Goal: Task Accomplishment & Management: Use online tool/utility

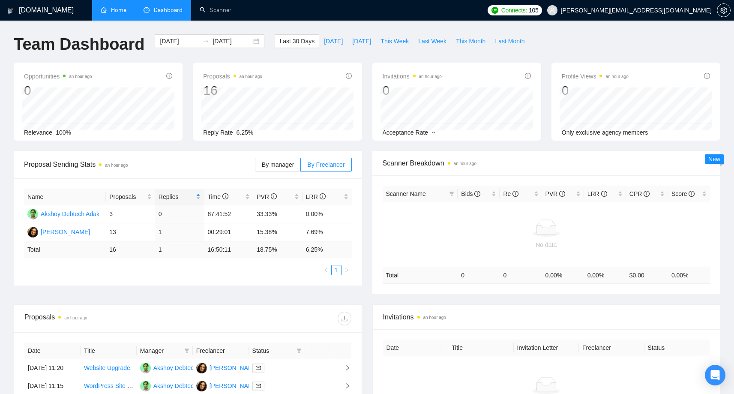
click at [113, 12] on link "Home" at bounding box center [114, 9] width 26 height 7
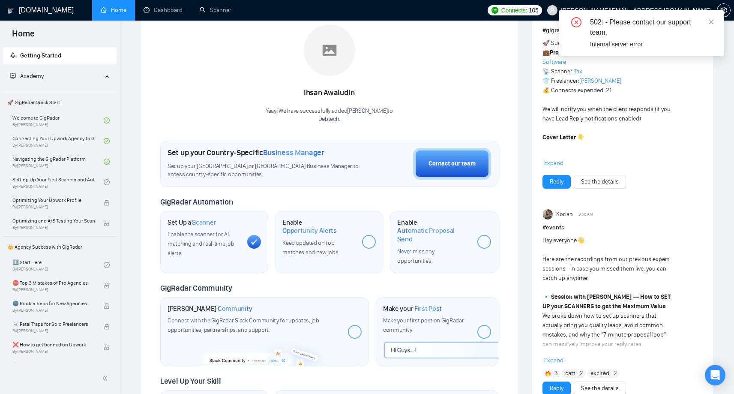
scroll to position [134, 0]
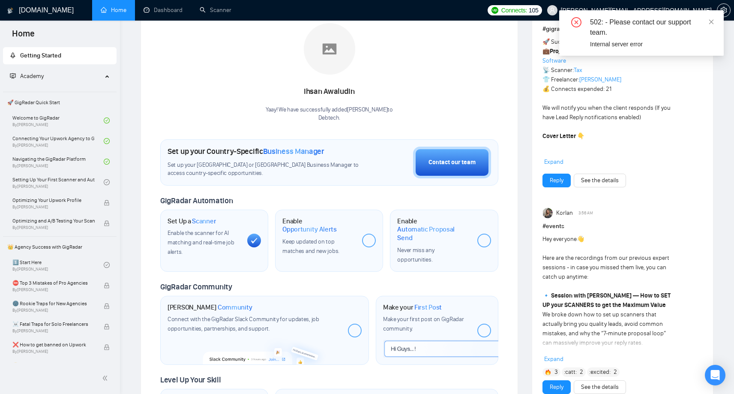
click at [596, 30] on div "502: - Please contact our support team." at bounding box center [651, 27] width 123 height 21
click at [713, 23] on icon "close" at bounding box center [711, 22] width 6 height 6
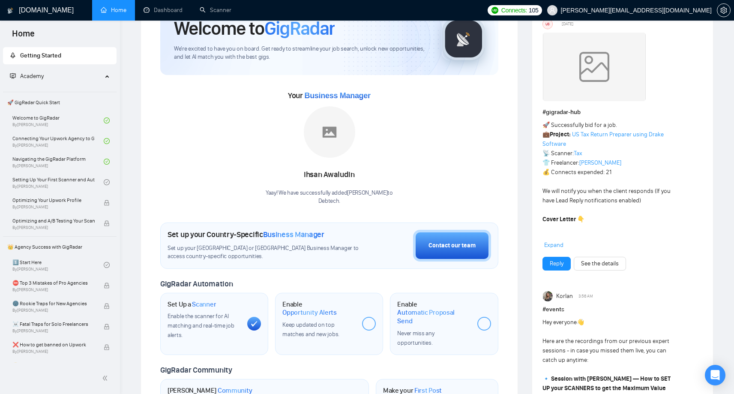
scroll to position [46, 0]
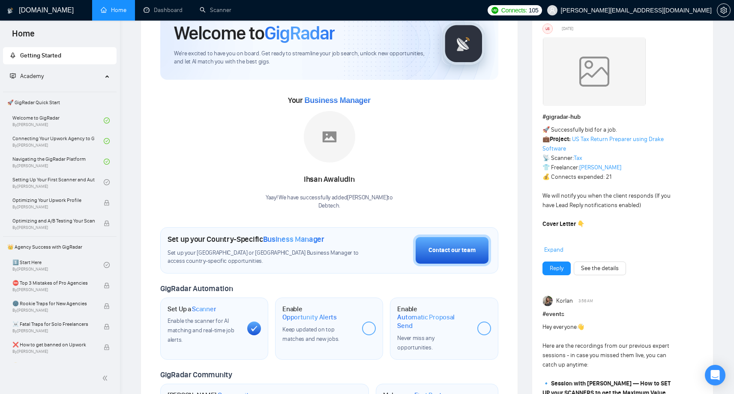
click at [42, 51] on span "Getting Started" at bounding box center [60, 55] width 100 height 17
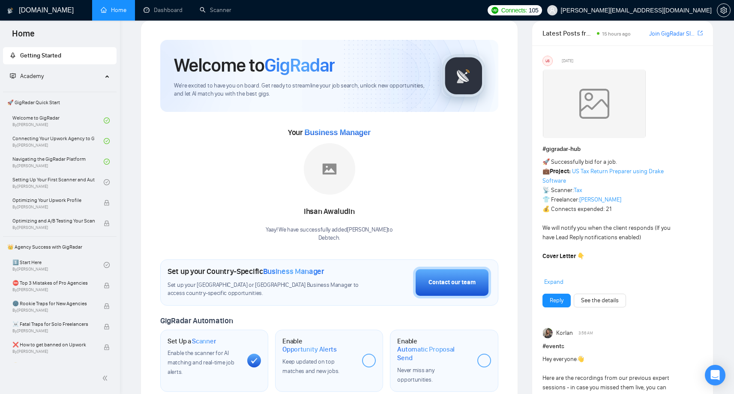
scroll to position [0, 0]
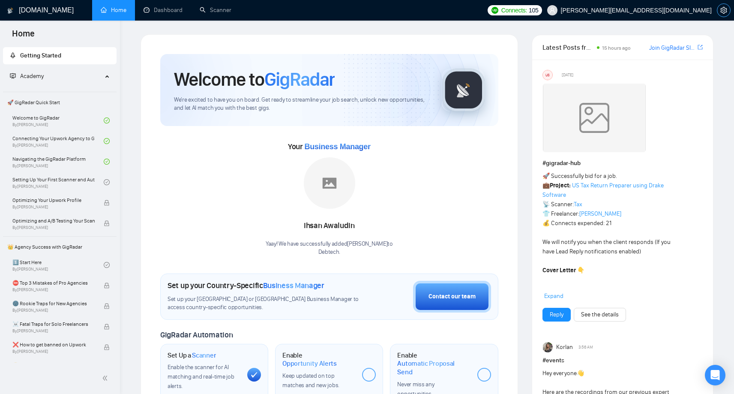
click at [722, 14] on button "button" at bounding box center [723, 10] width 14 height 14
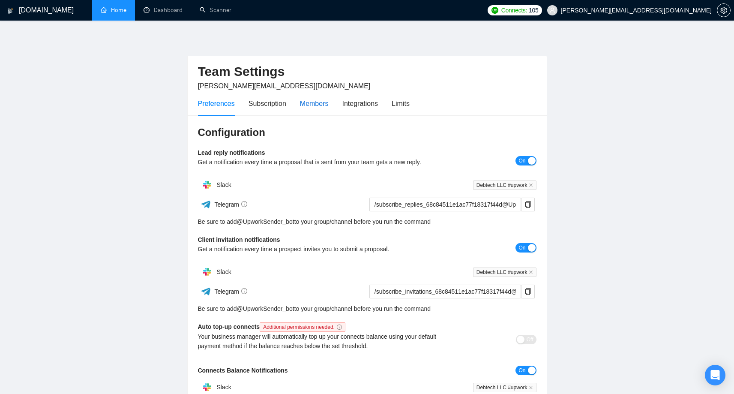
click at [313, 100] on div "Members" at bounding box center [314, 103] width 29 height 11
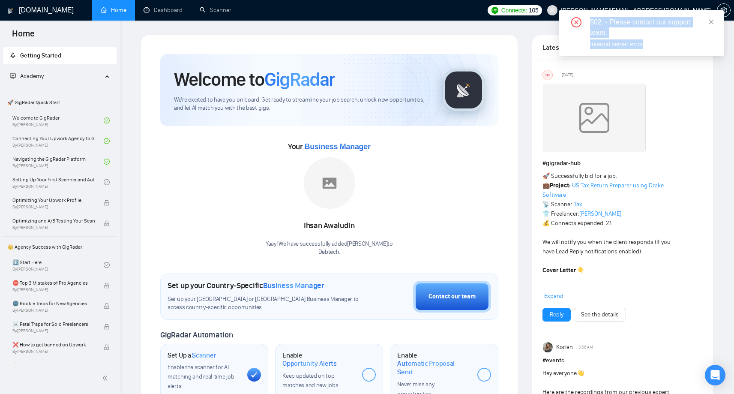
drag, startPoint x: 656, startPoint y: 42, endPoint x: 590, endPoint y: 21, distance: 68.9
click at [590, 21] on div "502: - Please contact our support team. Internal server error" at bounding box center [641, 33] width 144 height 32
click at [690, 89] on div at bounding box center [622, 120] width 160 height 72
click at [709, 21] on icon "close" at bounding box center [711, 22] width 6 height 6
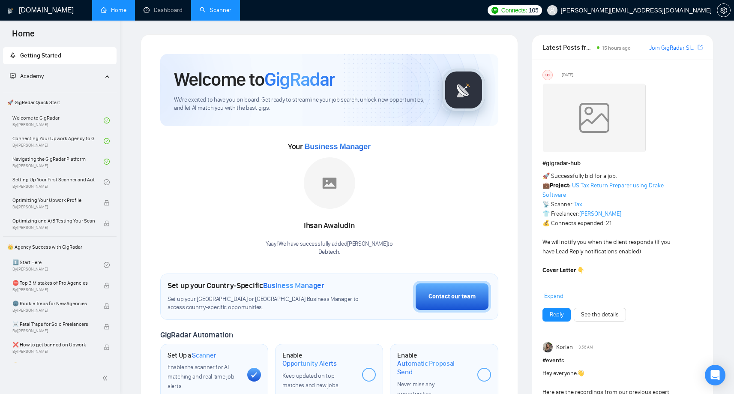
click at [216, 14] on link "Scanner" at bounding box center [216, 9] width 32 height 7
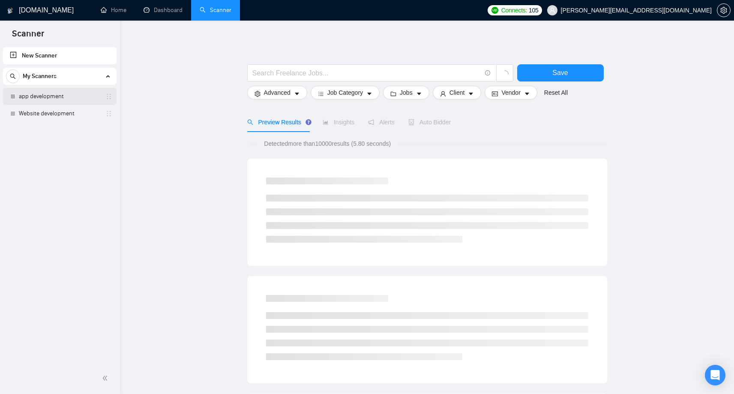
click at [56, 95] on link "app development" at bounding box center [59, 96] width 81 height 17
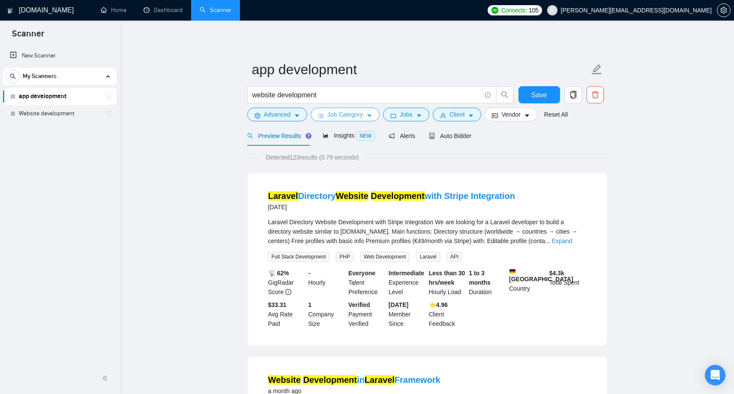
click at [347, 116] on span "Job Category" at bounding box center [345, 114] width 36 height 9
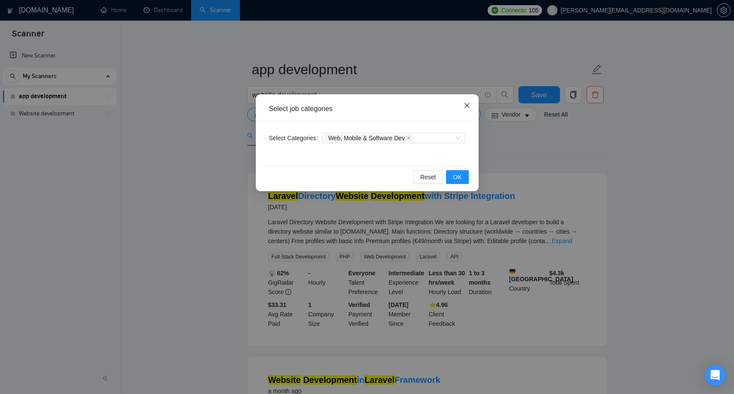
click at [468, 104] on icon "close" at bounding box center [466, 105] width 5 height 5
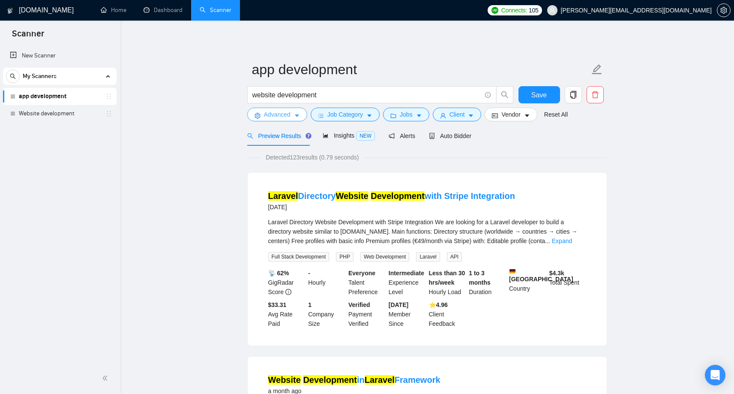
click at [270, 116] on span "Advanced" at bounding box center [277, 114] width 27 height 9
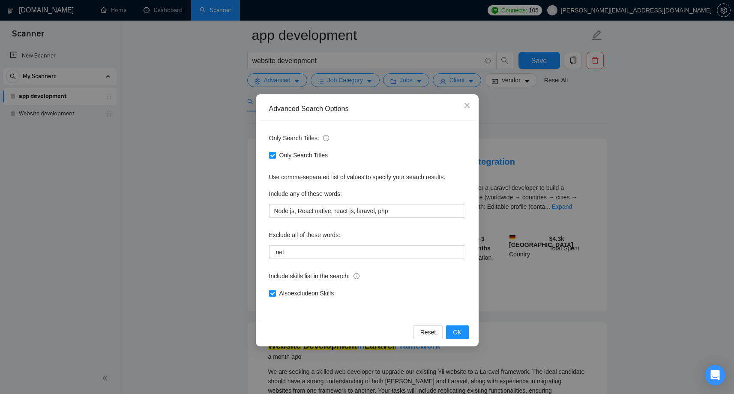
scroll to position [32, 0]
click at [464, 111] on span "Close" at bounding box center [466, 105] width 23 height 23
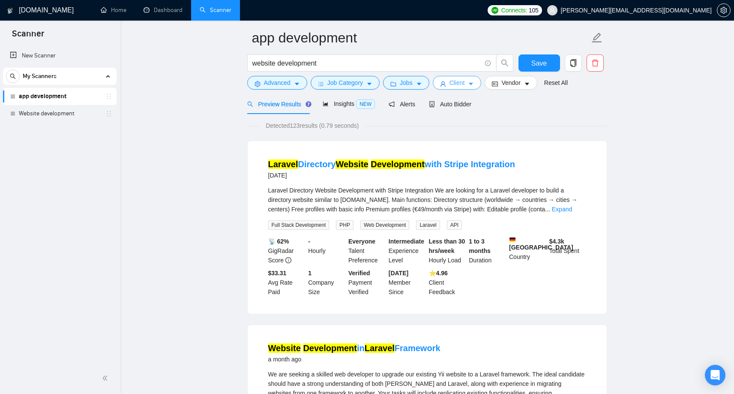
click at [459, 85] on span "Client" at bounding box center [456, 82] width 15 height 9
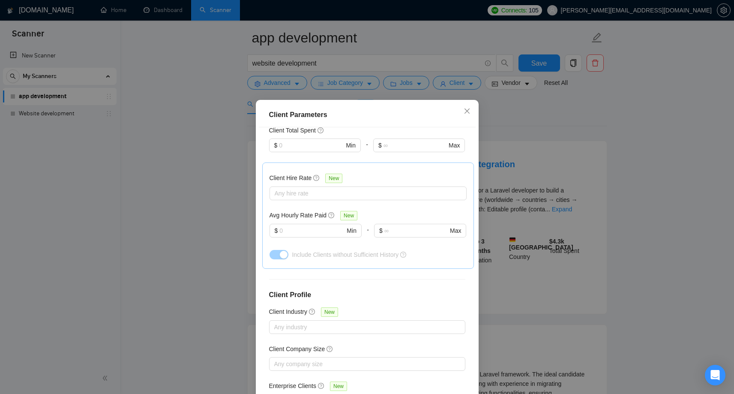
scroll to position [270, 0]
click at [467, 110] on icon "close" at bounding box center [466, 110] width 7 height 7
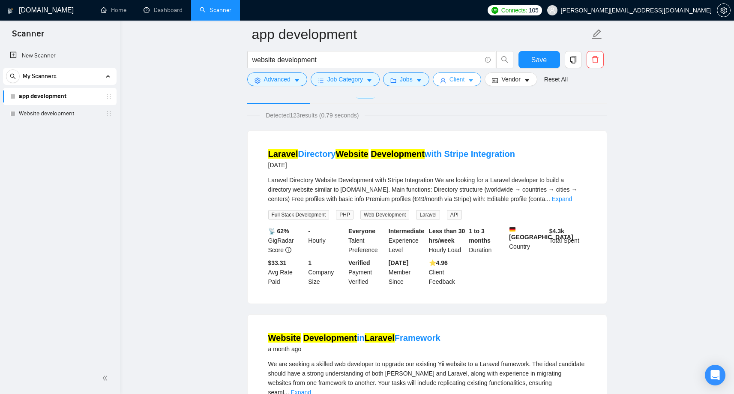
scroll to position [13, 0]
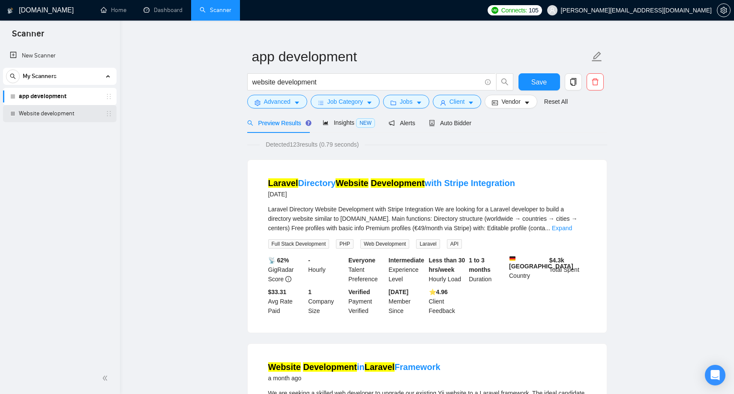
click at [49, 116] on link "Website development" at bounding box center [59, 113] width 81 height 17
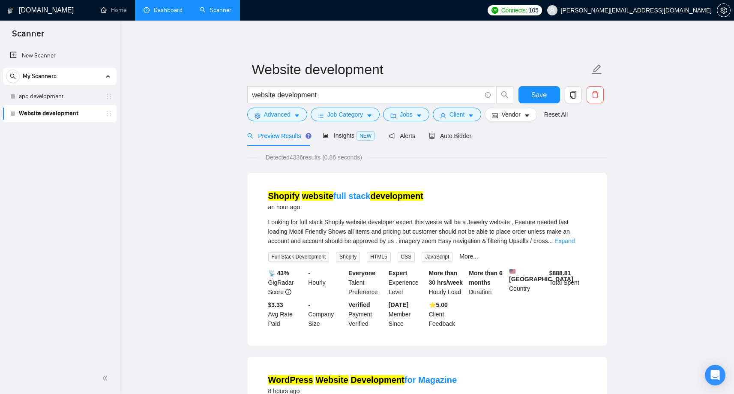
click at [158, 6] on link "Dashboard" at bounding box center [162, 9] width 39 height 7
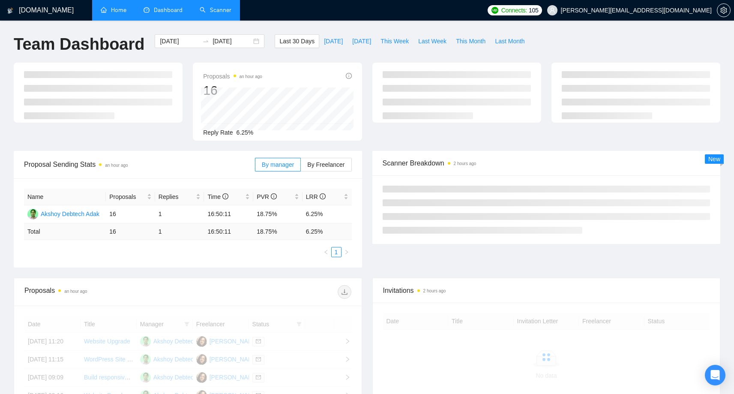
click at [112, 11] on link "Home" at bounding box center [114, 9] width 26 height 7
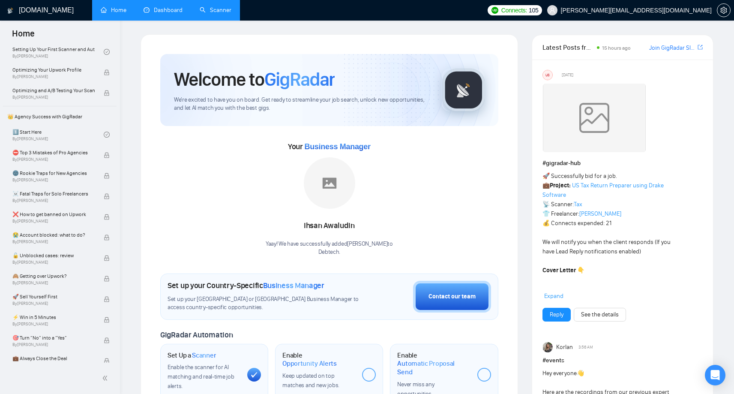
scroll to position [131, 0]
click at [40, 136] on link "1️⃣ Start Here By [PERSON_NAME]" at bounding box center [57, 134] width 91 height 19
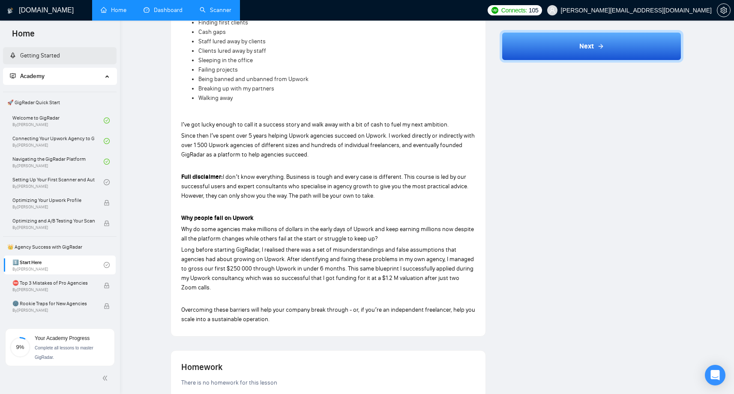
click at [45, 52] on link "Getting Started" at bounding box center [35, 55] width 50 height 7
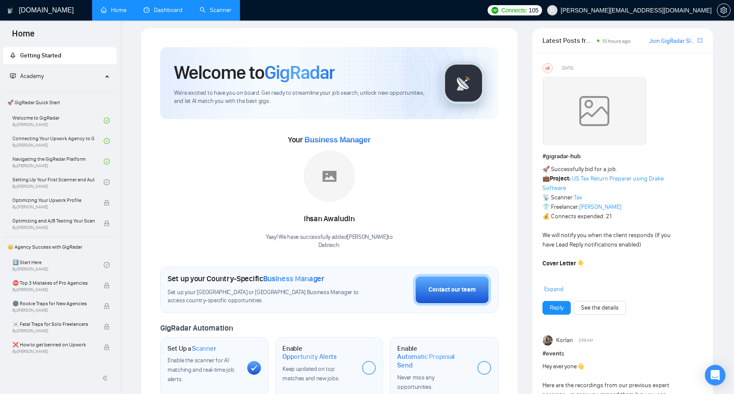
scroll to position [6, 0]
click at [26, 183] on link "Setting Up Your First Scanner and Auto-Bidder By [PERSON_NAME]" at bounding box center [57, 182] width 91 height 19
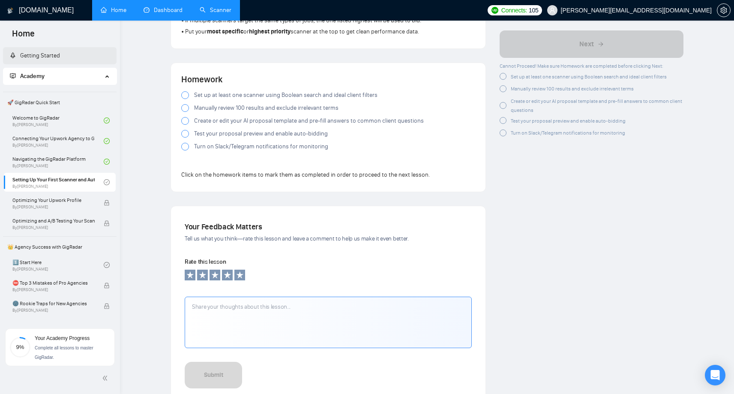
scroll to position [750, 0]
click at [184, 91] on label "Set up at least one scanner using Boolean search and ideal client filters" at bounding box center [328, 93] width 294 height 9
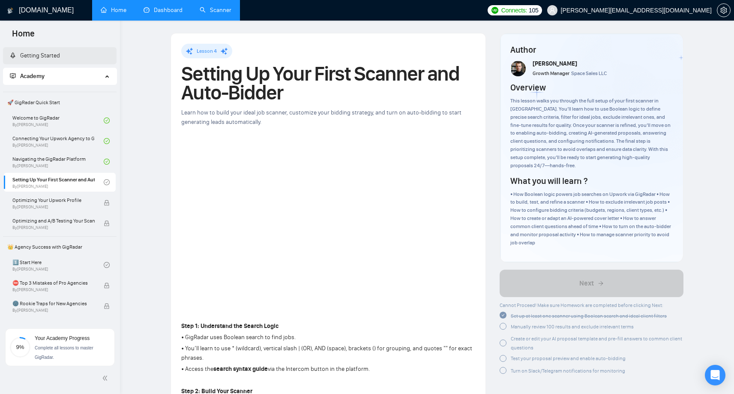
scroll to position [0, 0]
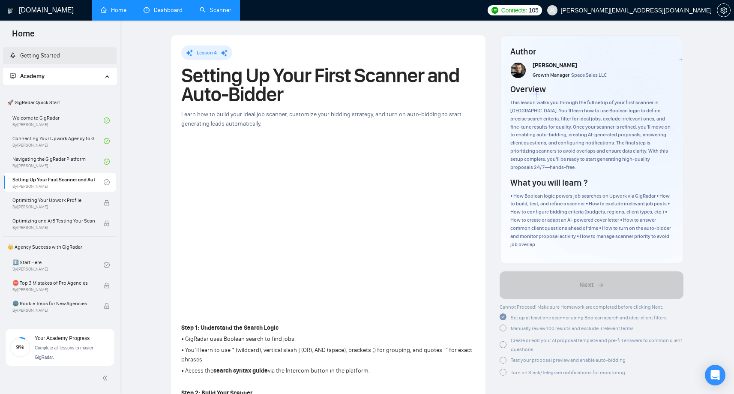
drag, startPoint x: 287, startPoint y: 96, endPoint x: 234, endPoint y: 95, distance: 53.1
click at [280, 96] on h1 "Setting Up Your First Scanner and Auto-Bidder" at bounding box center [328, 85] width 294 height 38
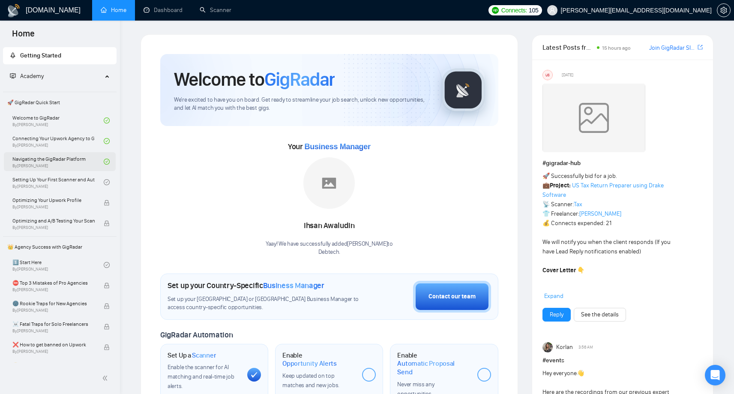
click at [55, 158] on link "Navigating the GigRadar Platform By Vlad Timinsky" at bounding box center [57, 161] width 91 height 19
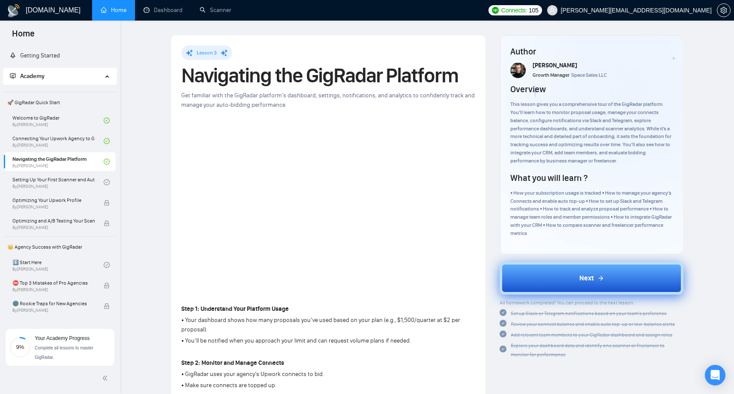
click at [646, 282] on button "Next" at bounding box center [591, 278] width 184 height 33
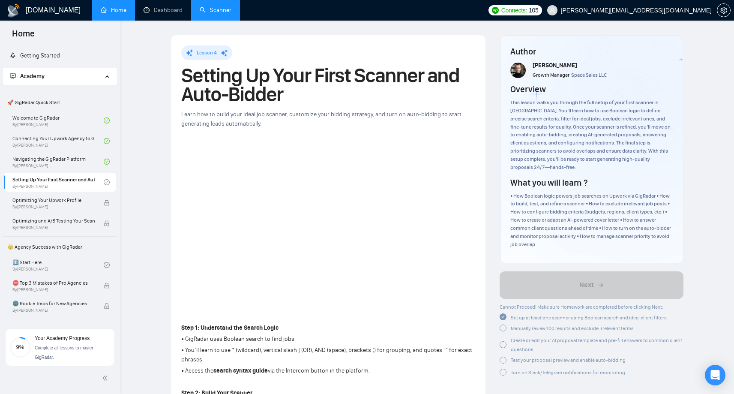
click at [218, 9] on link "Scanner" at bounding box center [216, 9] width 32 height 7
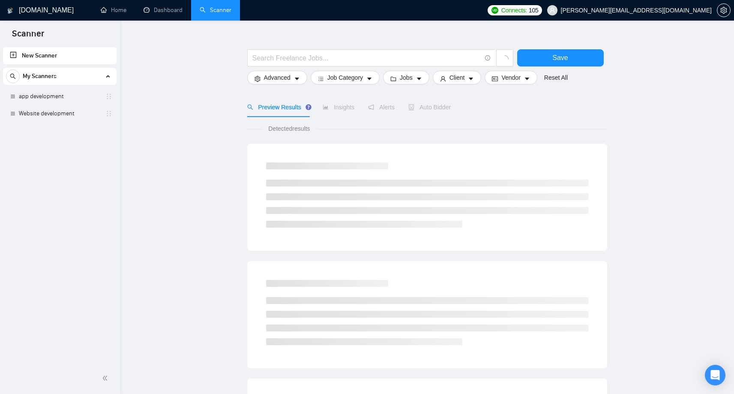
scroll to position [16, 0]
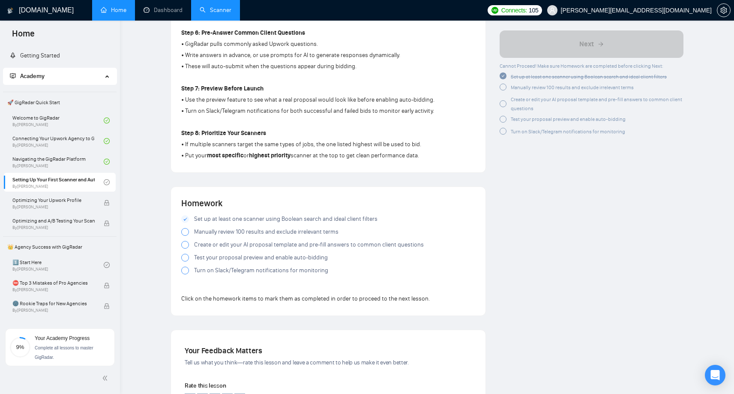
scroll to position [626, 0]
click at [281, 227] on span "Manually review 100 results and exclude irrelevant terms" at bounding box center [266, 231] width 144 height 9
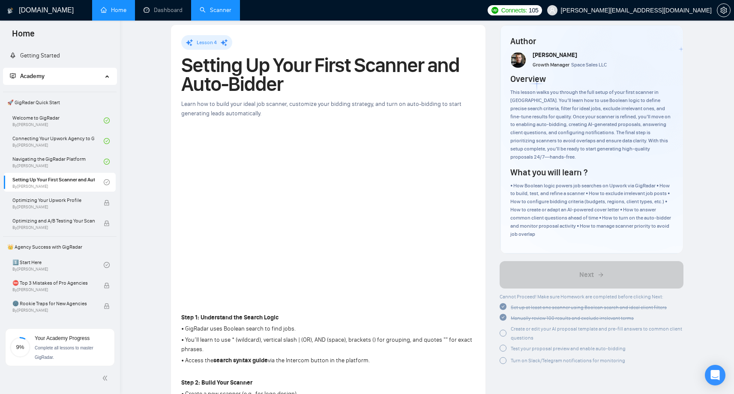
scroll to position [0, 0]
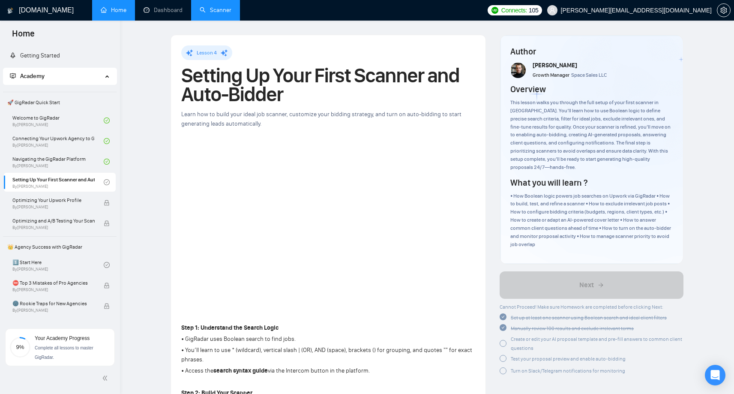
click at [218, 9] on link "Scanner" at bounding box center [216, 9] width 32 height 7
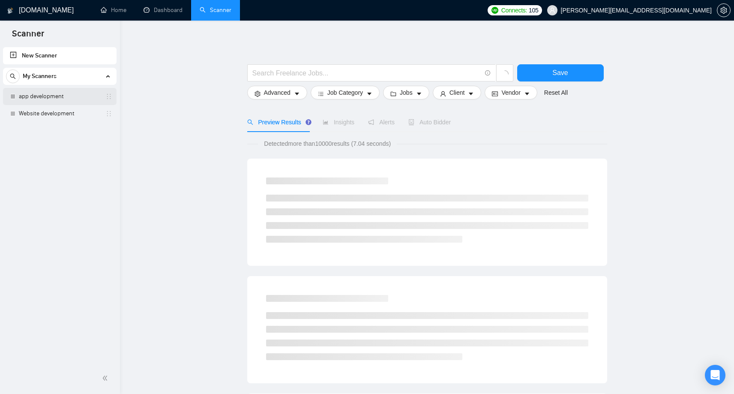
click at [22, 96] on link "app development" at bounding box center [59, 96] width 81 height 17
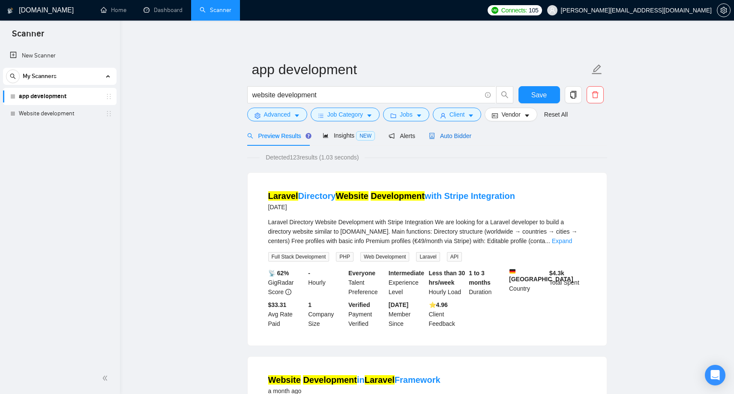
click at [454, 137] on span "Auto Bidder" at bounding box center [450, 135] width 42 height 7
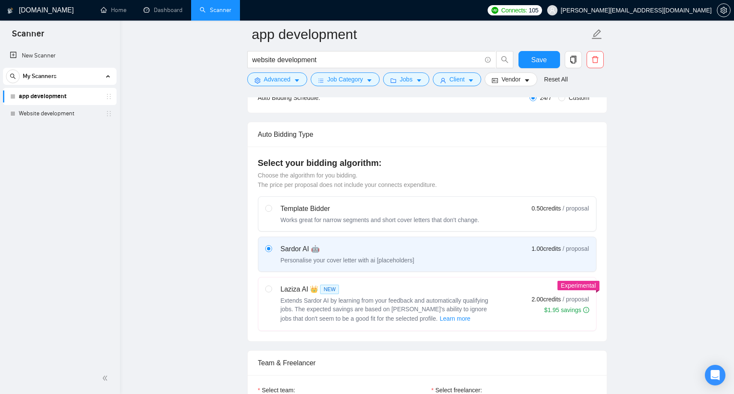
scroll to position [177, 0]
click at [268, 208] on input "radio" at bounding box center [268, 207] width 6 height 6
radio input "true"
radio input "false"
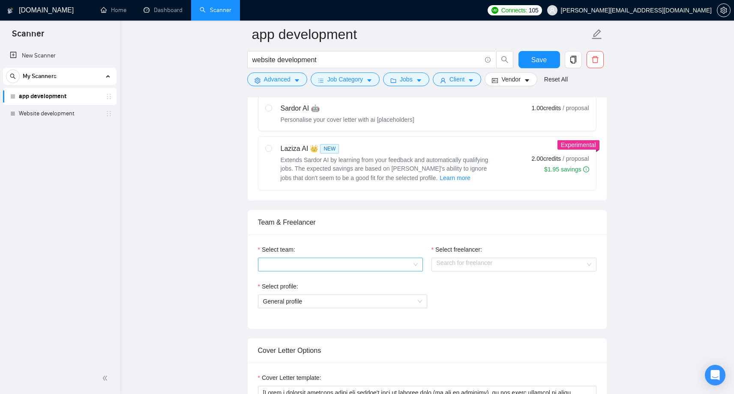
scroll to position [324, 0]
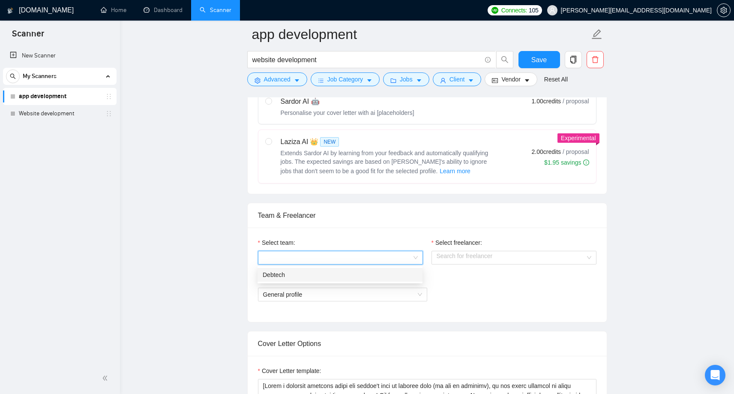
click at [382, 256] on input "Select team:" at bounding box center [337, 257] width 149 height 13
click at [370, 276] on div "Debtech" at bounding box center [339, 274] width 155 height 9
click at [483, 258] on input "Select freelancer:" at bounding box center [510, 257] width 149 height 13
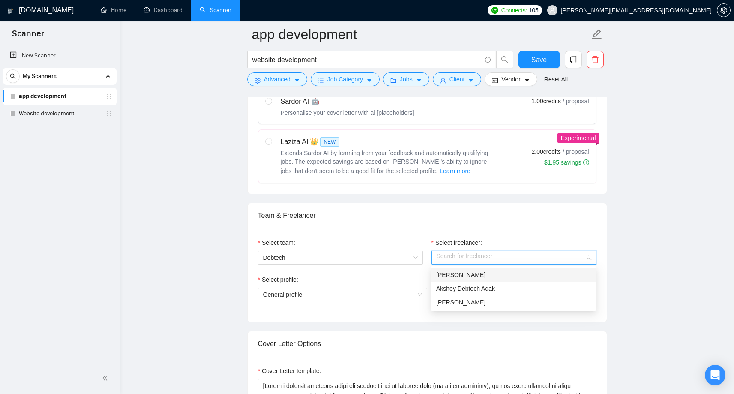
click at [453, 275] on div "[PERSON_NAME]" at bounding box center [513, 274] width 155 height 9
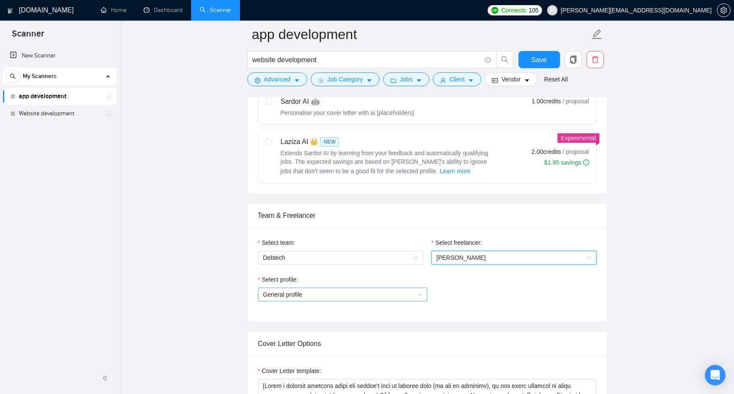
click at [354, 295] on span "General profile" at bounding box center [342, 294] width 159 height 13
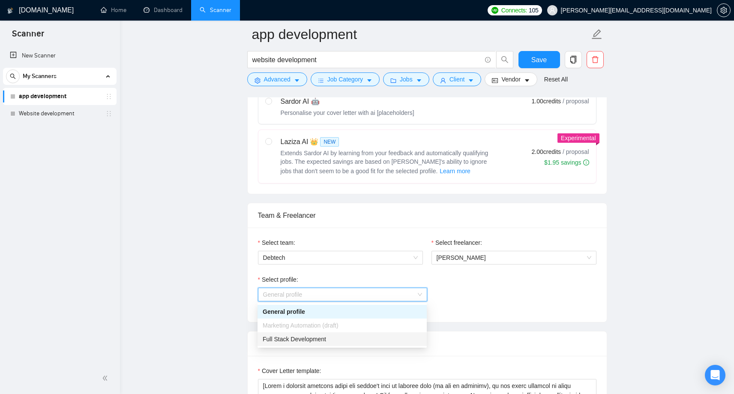
click at [305, 341] on div "Full Stack Development" at bounding box center [341, 338] width 159 height 9
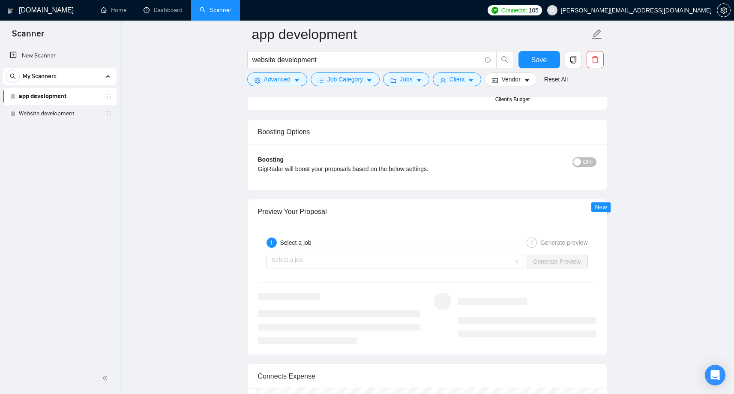
scroll to position [1128, 0]
click at [590, 159] on span "OFF" at bounding box center [588, 159] width 10 height 9
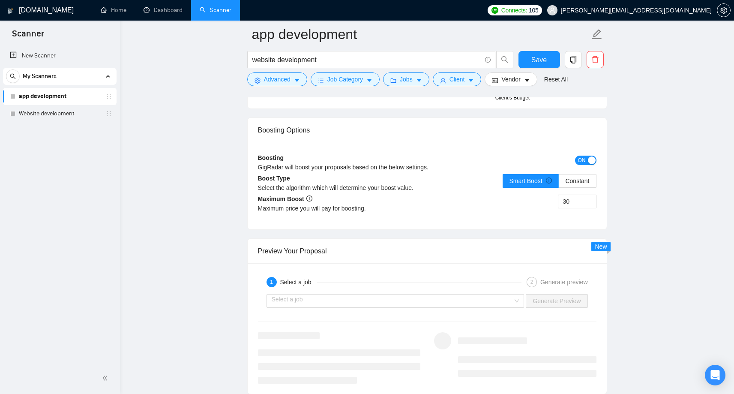
click at [580, 161] on span "ON" at bounding box center [582, 159] width 8 height 9
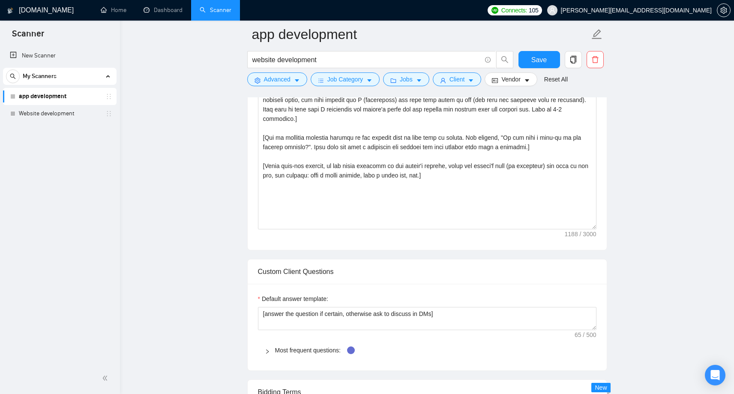
scroll to position [652, 0]
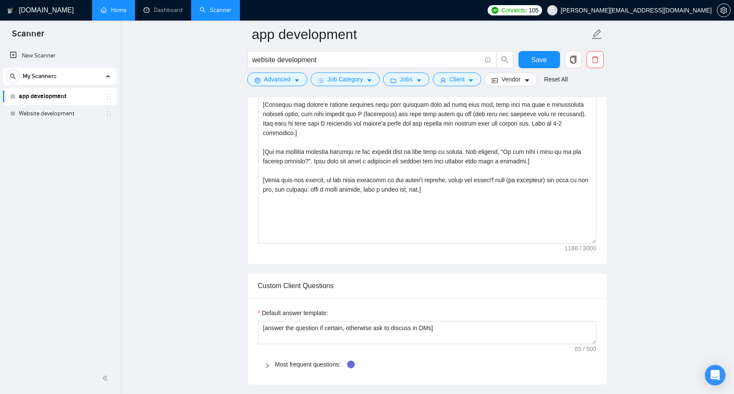
click at [106, 14] on link "Home" at bounding box center [114, 9] width 26 height 7
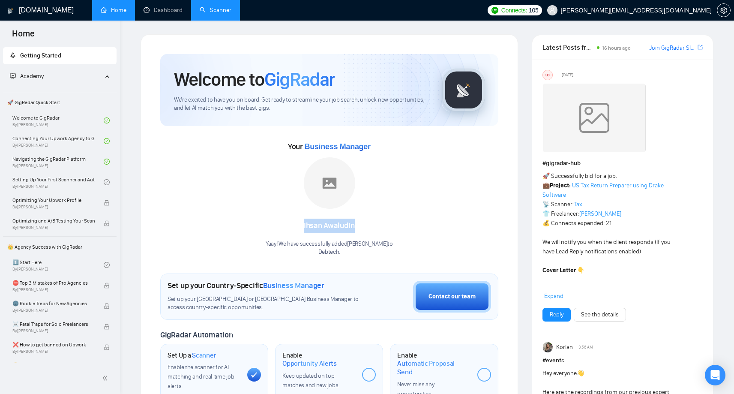
drag, startPoint x: 304, startPoint y: 227, endPoint x: 354, endPoint y: 229, distance: 50.1
click at [354, 230] on div "Ihsan Awaludin" at bounding box center [328, 225] width 127 height 15
click at [361, 229] on div "Ihsan Awaludin" at bounding box center [328, 225] width 127 height 15
drag, startPoint x: 358, startPoint y: 227, endPoint x: 293, endPoint y: 222, distance: 65.3
click at [293, 222] on div "Ihsan Awaludin" at bounding box center [328, 225] width 127 height 15
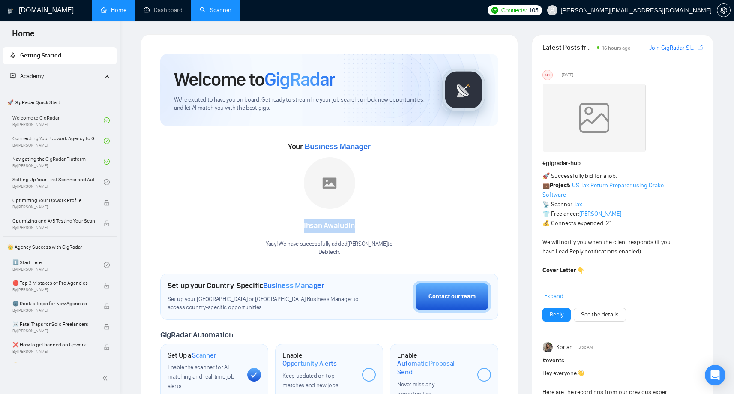
copy div "Ihsan Awaludin"
